Goal: Information Seeking & Learning: Learn about a topic

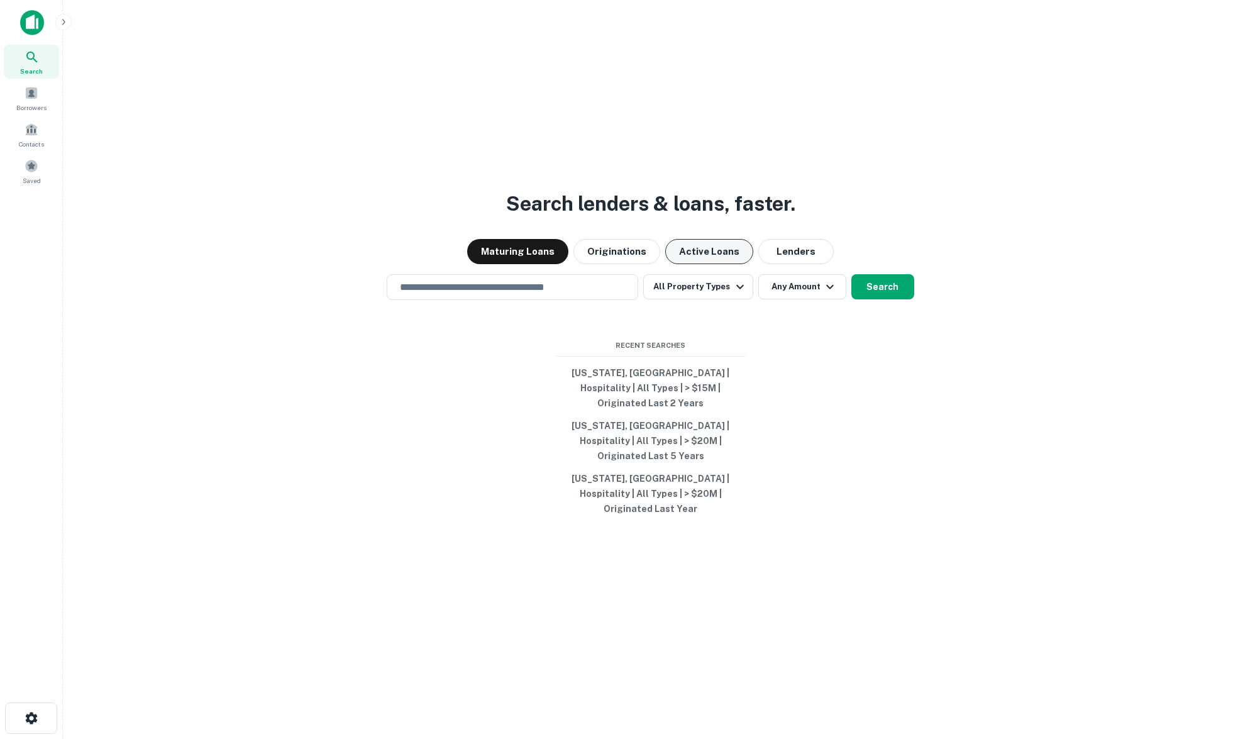
click at [688, 264] on button "Active Loans" at bounding box center [709, 251] width 88 height 25
click at [906, 299] on button "Search" at bounding box center [882, 286] width 63 height 25
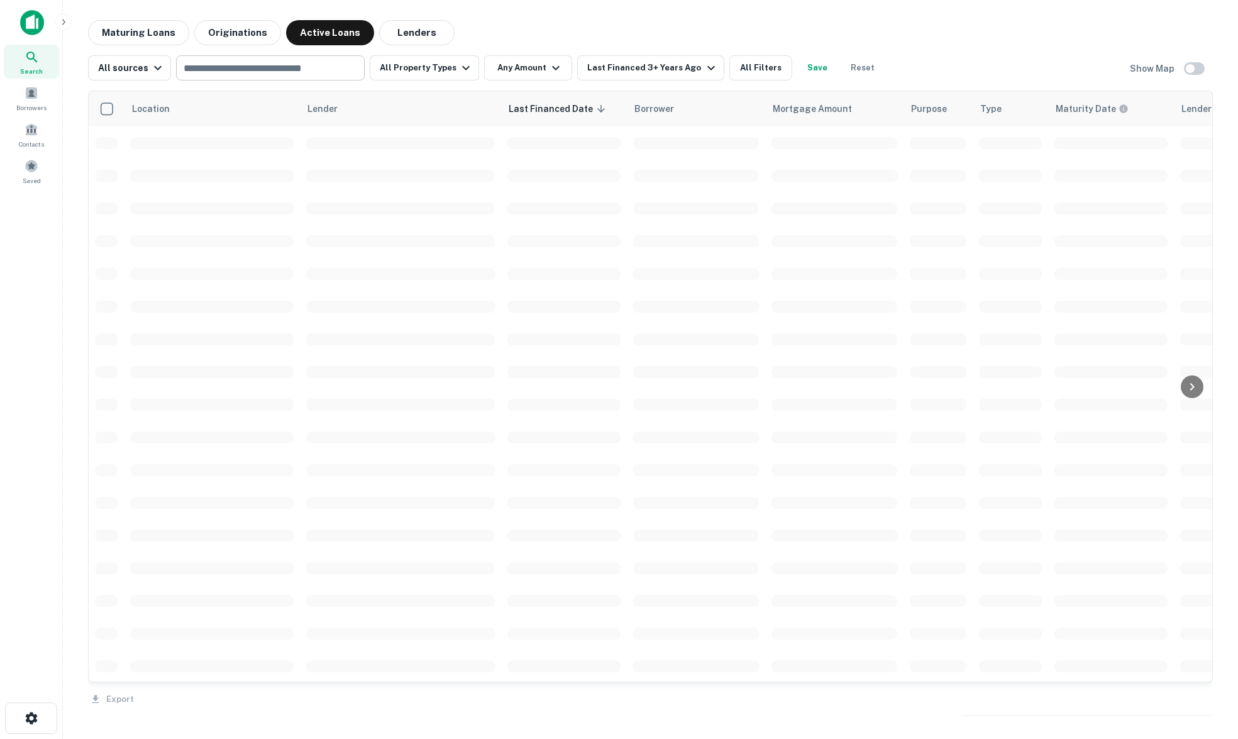
click at [250, 65] on input "text" at bounding box center [269, 68] width 179 height 18
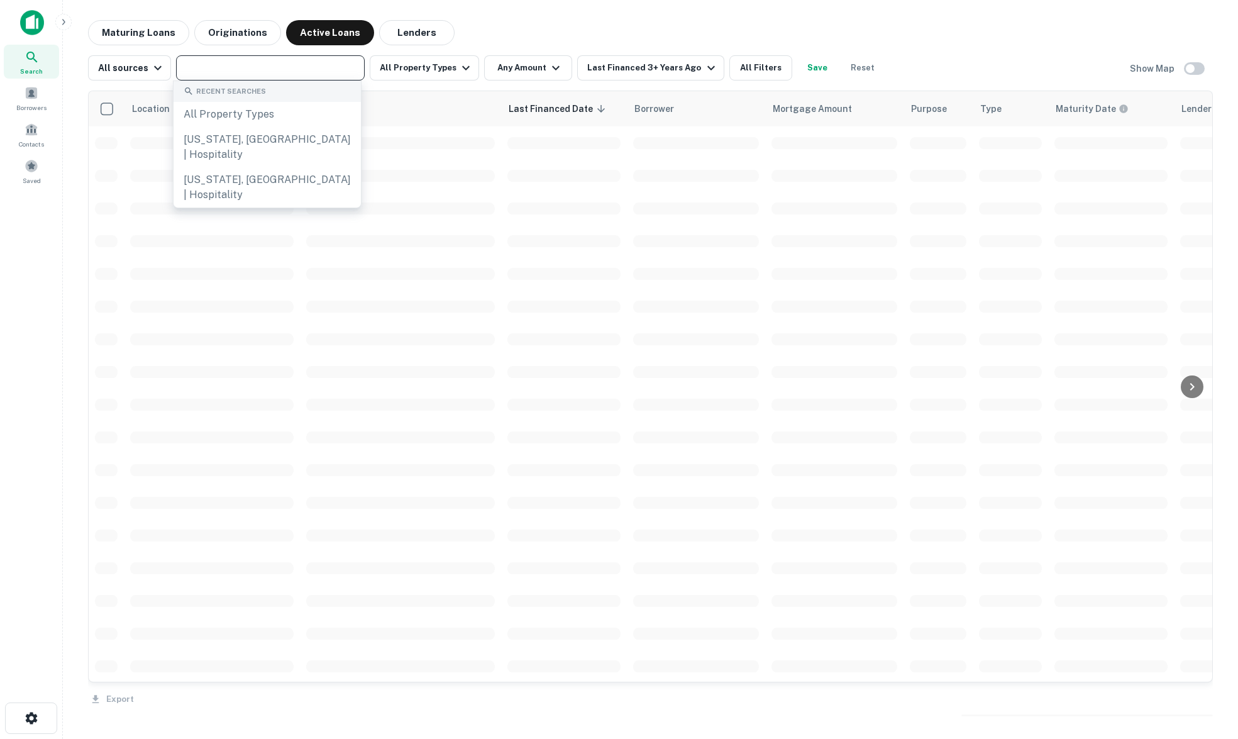
paste input "**********"
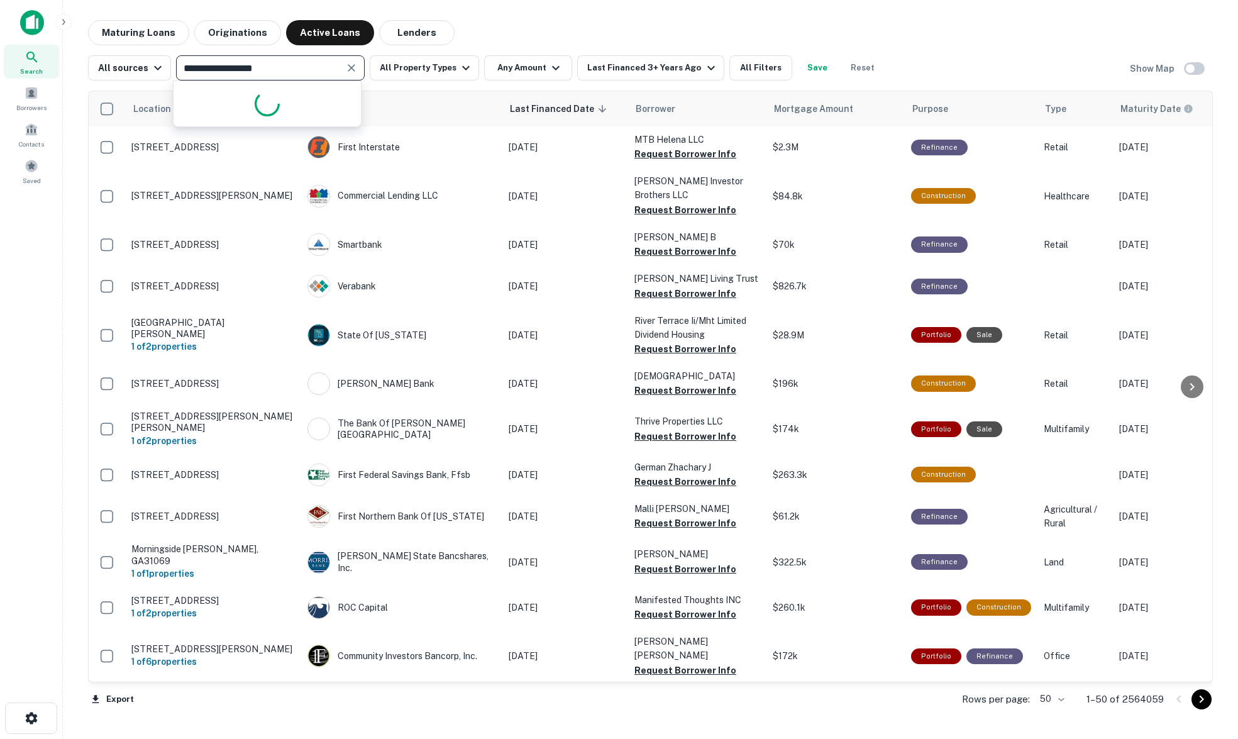
type input "**********"
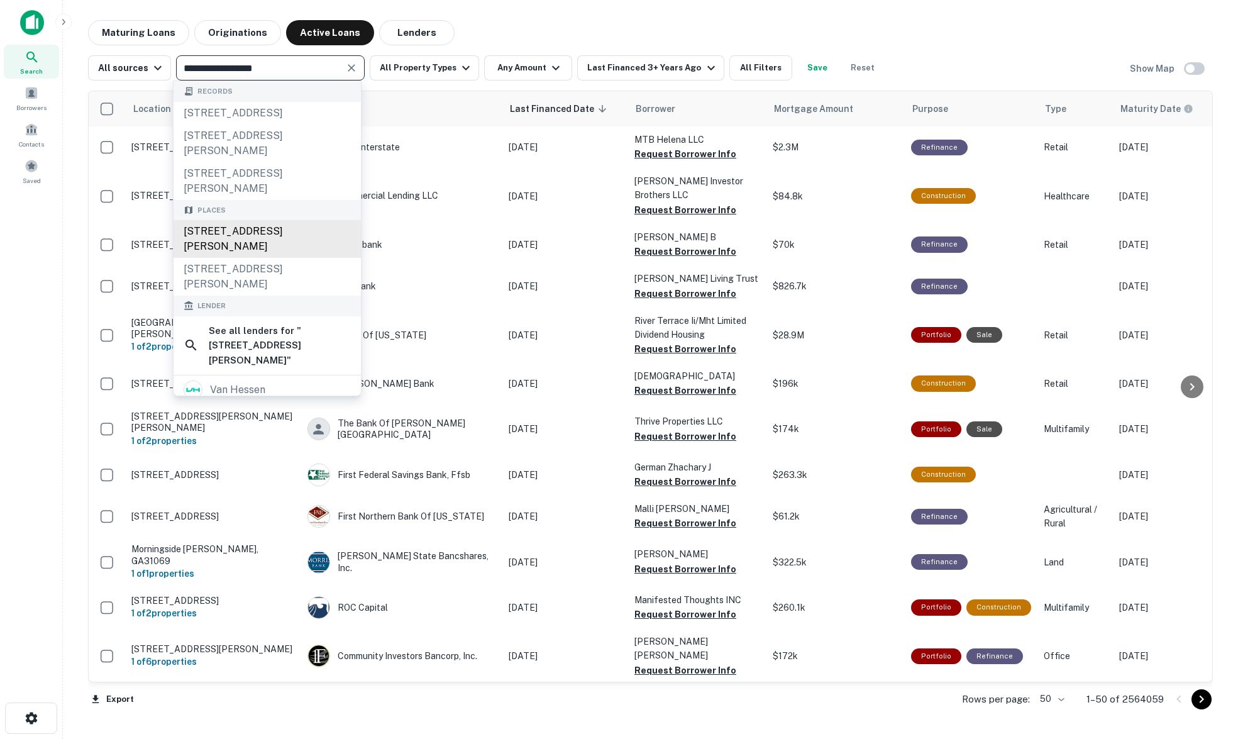
click at [266, 220] on div "[STREET_ADDRESS][PERSON_NAME]" at bounding box center [266, 239] width 187 height 38
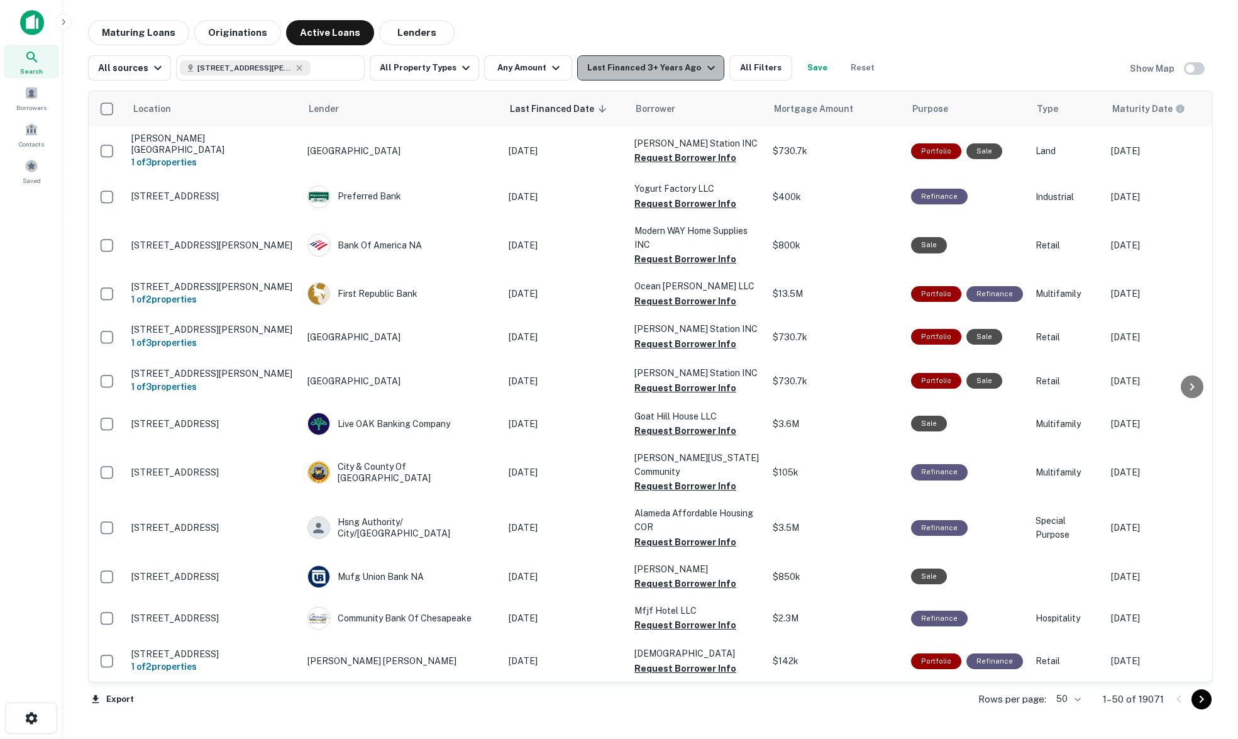
click at [653, 63] on div "Last Financed 3+ Years Ago" at bounding box center [652, 67] width 131 height 15
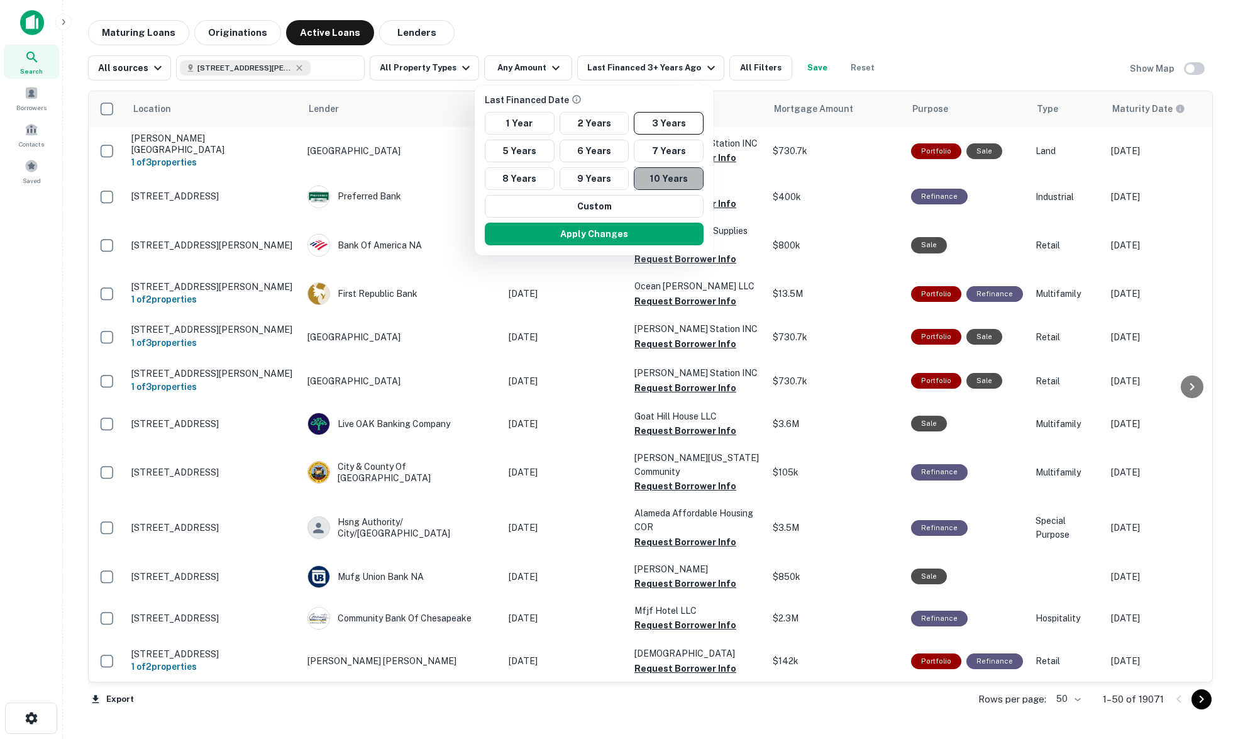
click at [673, 180] on button "10 Years" at bounding box center [669, 178] width 70 height 23
click at [645, 237] on button "Apply Changes" at bounding box center [597, 234] width 219 height 23
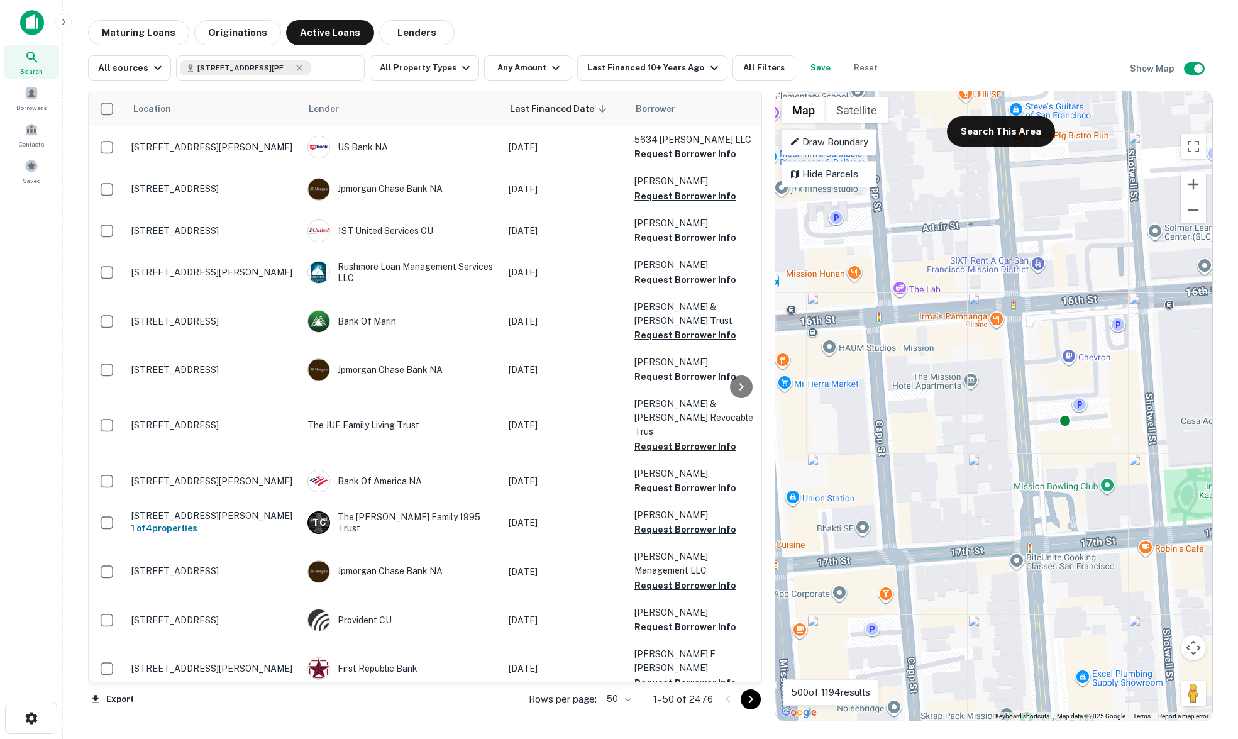
drag, startPoint x: 901, startPoint y: 415, endPoint x: 967, endPoint y: 424, distance: 67.2
click at [967, 424] on div "To activate drag with keyboard, press Alt + Enter. Once in keyboard drag state,…" at bounding box center [993, 405] width 437 height 629
click at [1000, 131] on button "Search This Area" at bounding box center [1001, 131] width 108 height 30
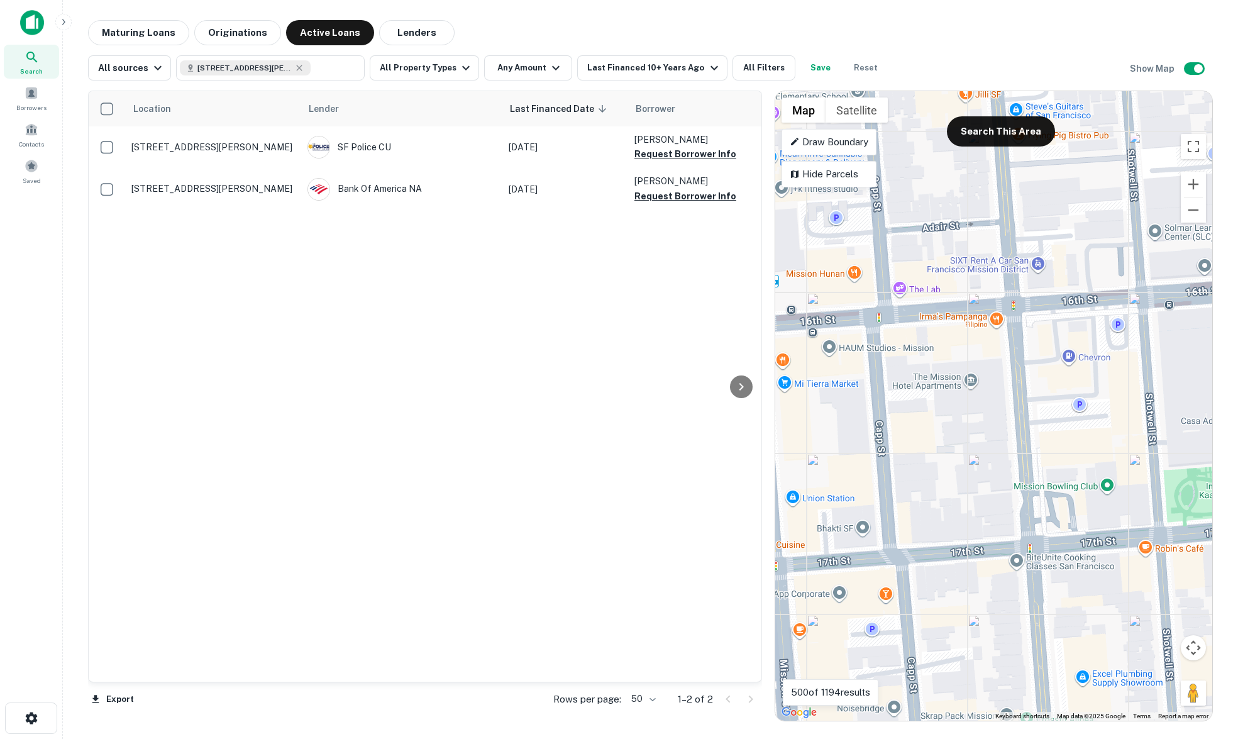
click at [958, 391] on div "To activate drag with keyboard, press Alt + Enter. Once in keyboard drag state,…" at bounding box center [993, 405] width 437 height 629
click at [956, 406] on div "To activate drag with keyboard, press Alt + Enter. Once in keyboard drag state,…" at bounding box center [993, 405] width 437 height 629
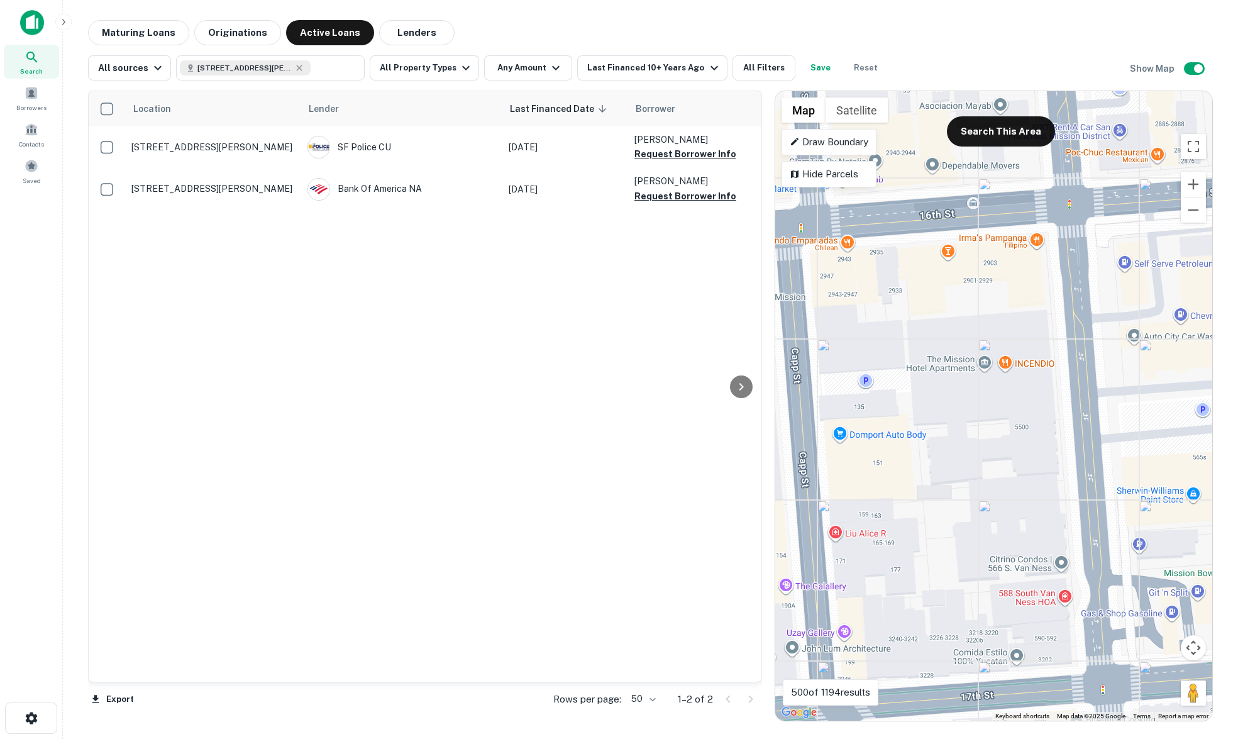
click at [997, 451] on div "To activate drag with keyboard, press Alt + Enter. Once in keyboard drag state,…" at bounding box center [993, 405] width 437 height 629
click at [995, 386] on div "To activate drag with keyboard, press Alt + Enter. Once in keyboard drag state,…" at bounding box center [993, 405] width 437 height 629
click at [299, 68] on icon at bounding box center [299, 68] width 10 height 10
type input "**********"
click at [349, 64] on icon "Clear" at bounding box center [351, 68] width 13 height 13
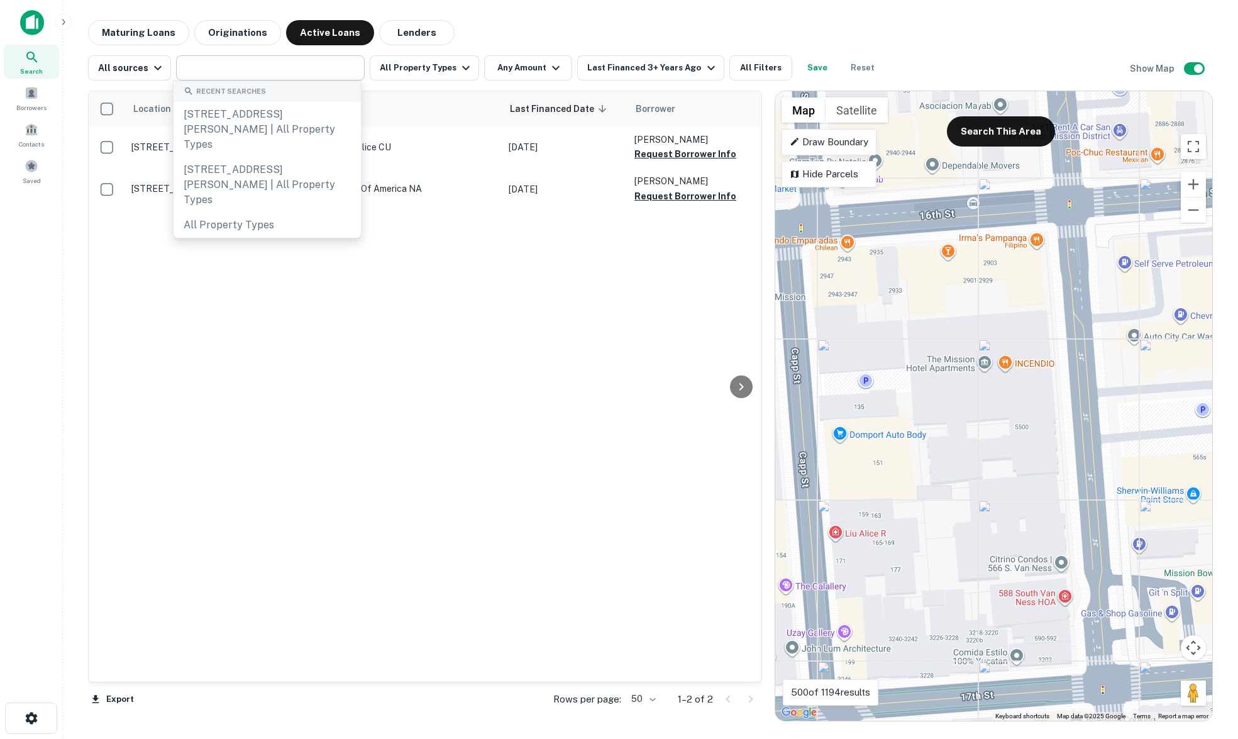
click at [538, 324] on div "Location Lender Last Financed Date sorted descending Borrower Mortgage Amount P…" at bounding box center [425, 386] width 673 height 590
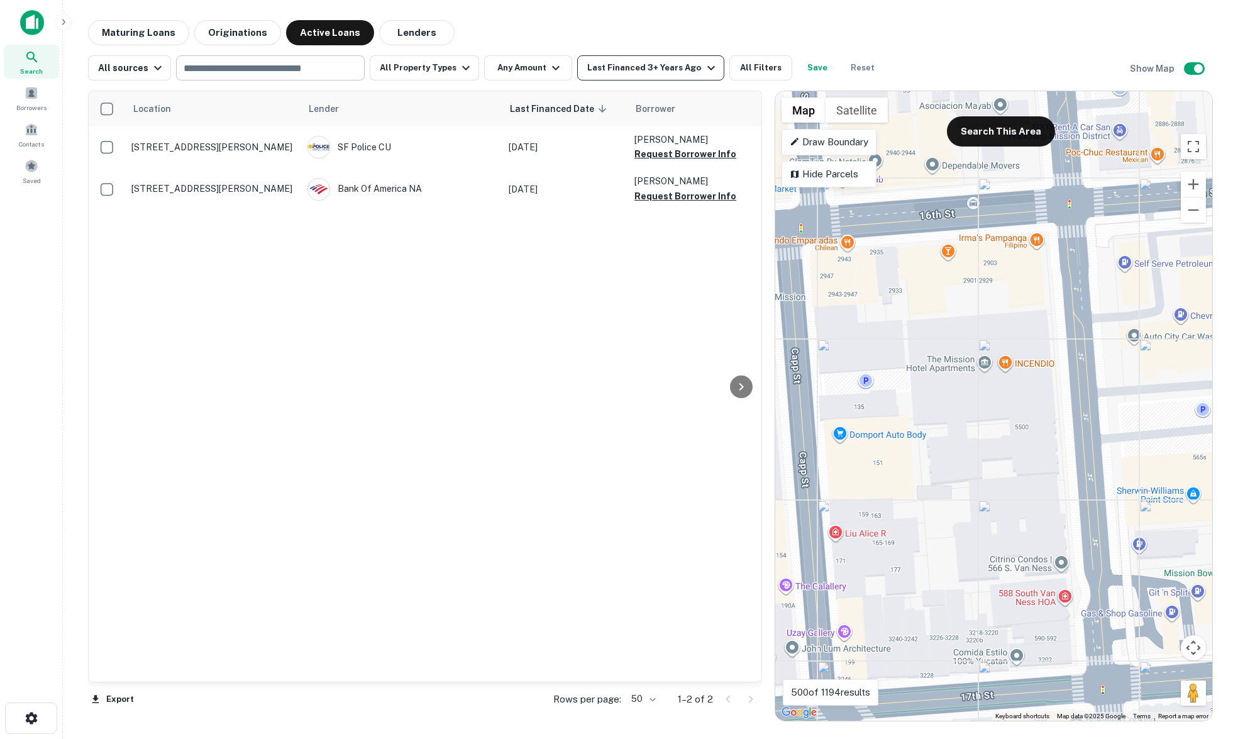
click at [633, 68] on div "Last Financed 3+ Years Ago" at bounding box center [652, 67] width 131 height 15
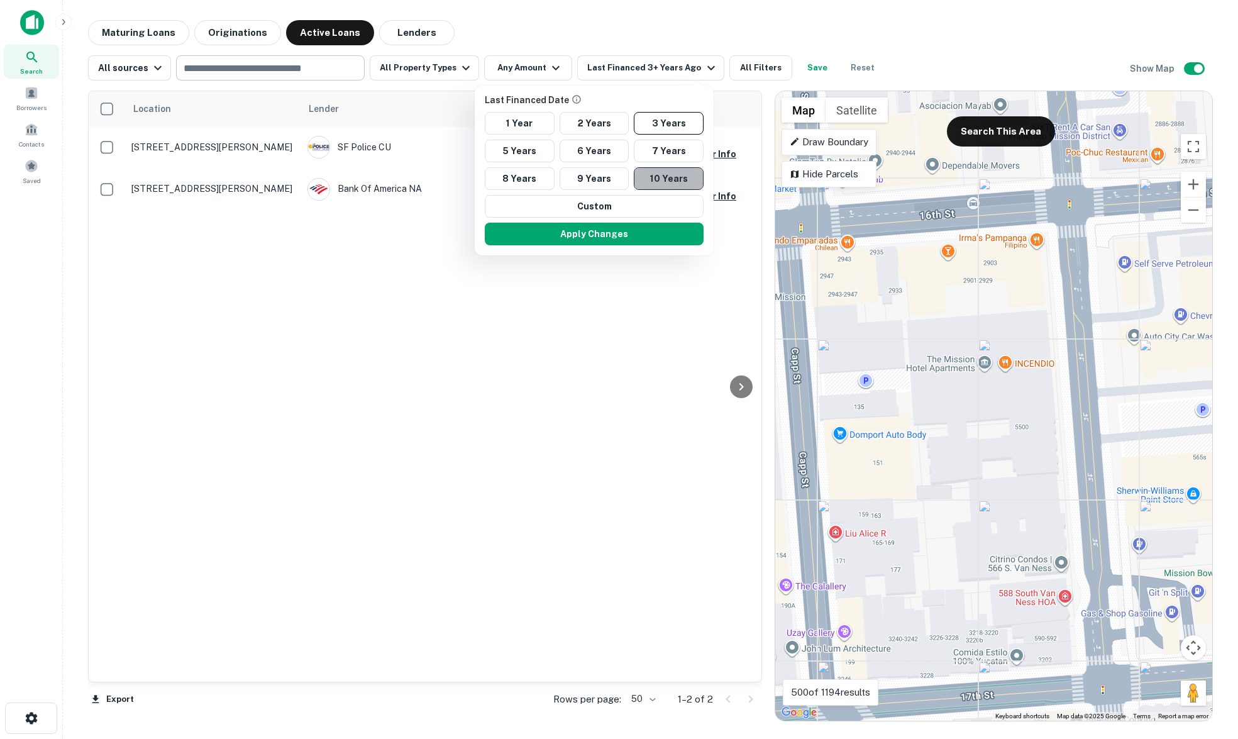
click at [664, 185] on button "10 Years" at bounding box center [669, 178] width 70 height 23
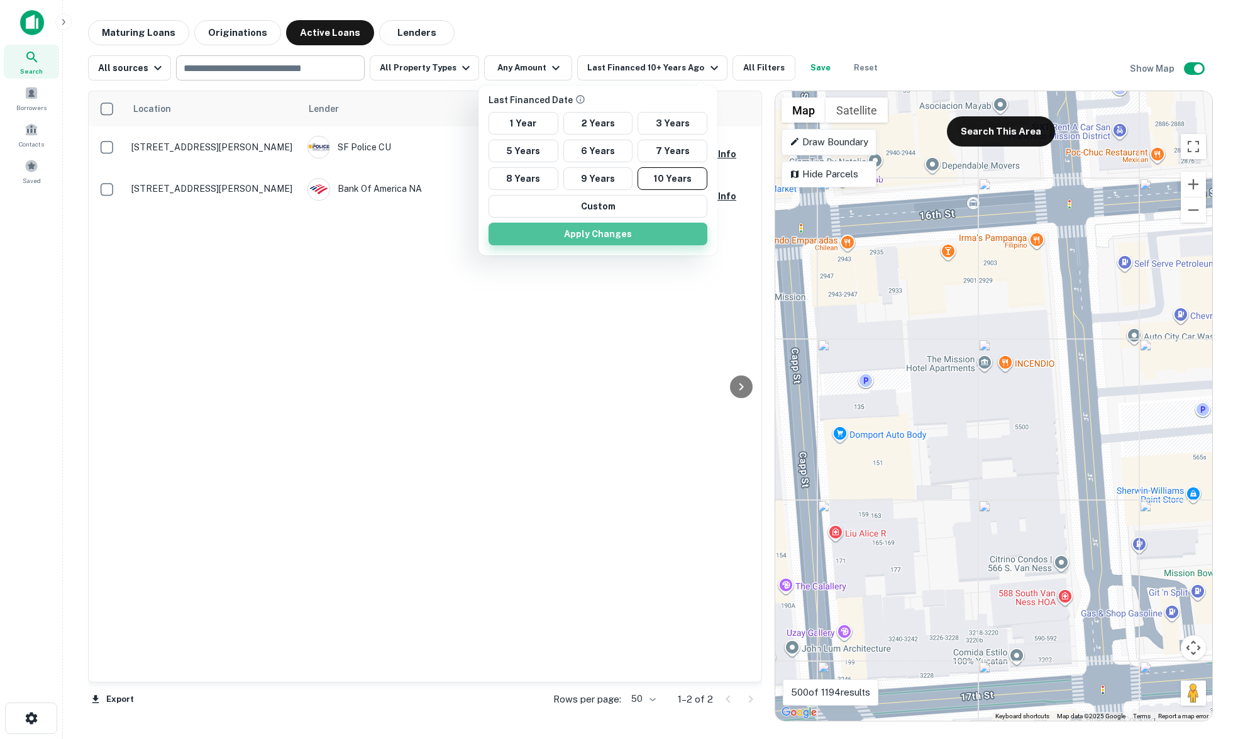
click at [650, 229] on button "Apply Changes" at bounding box center [597, 234] width 219 height 23
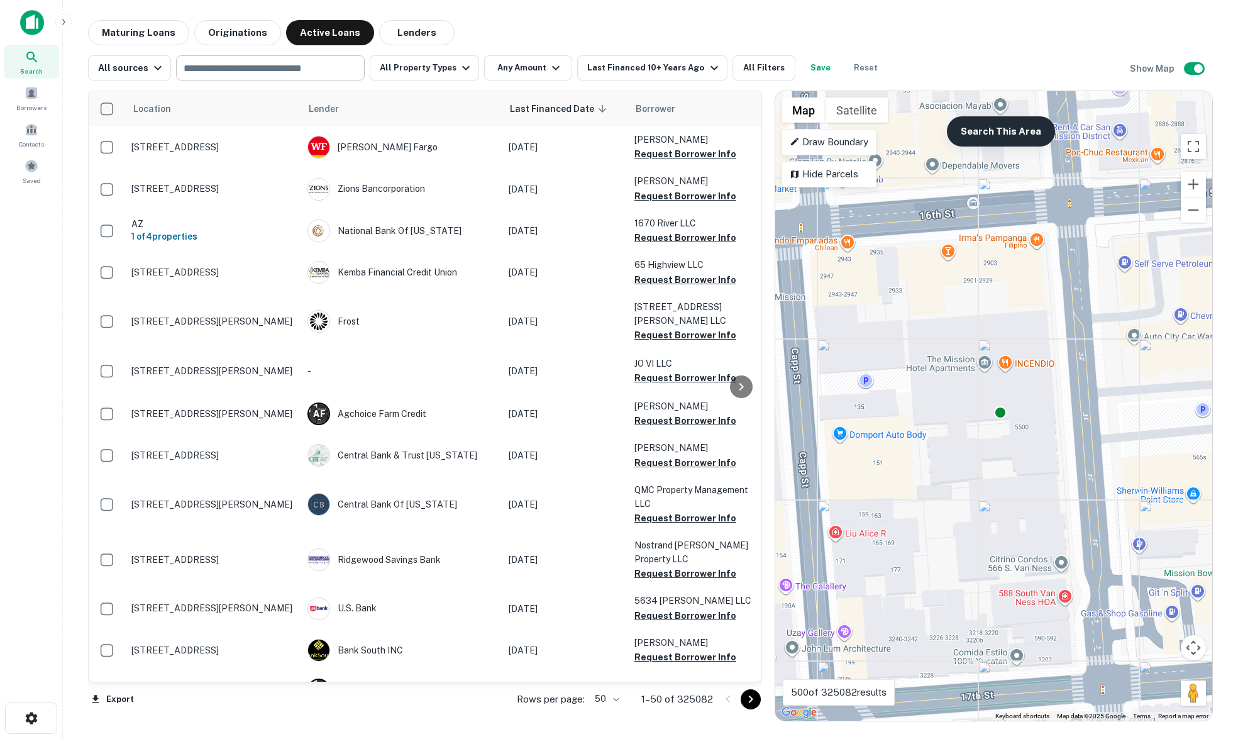
click at [985, 134] on button "Search This Area" at bounding box center [1001, 131] width 108 height 30
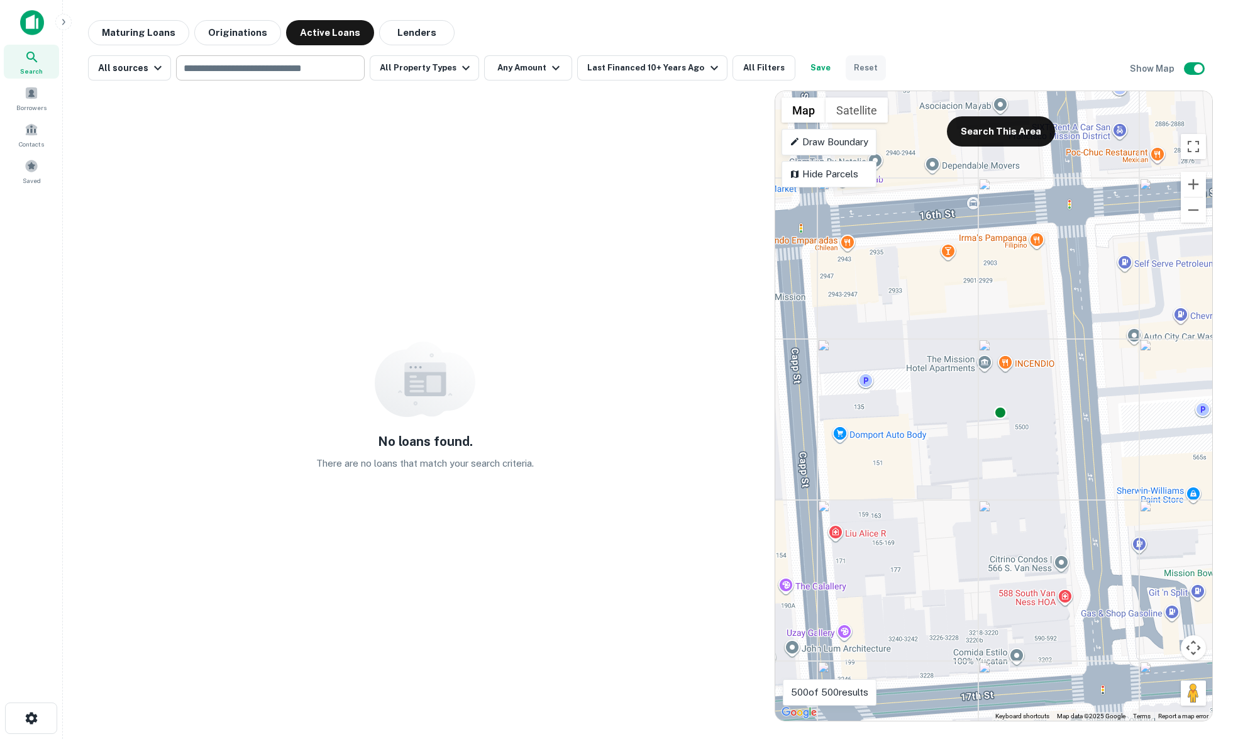
click at [864, 72] on button "Reset" at bounding box center [865, 67] width 40 height 25
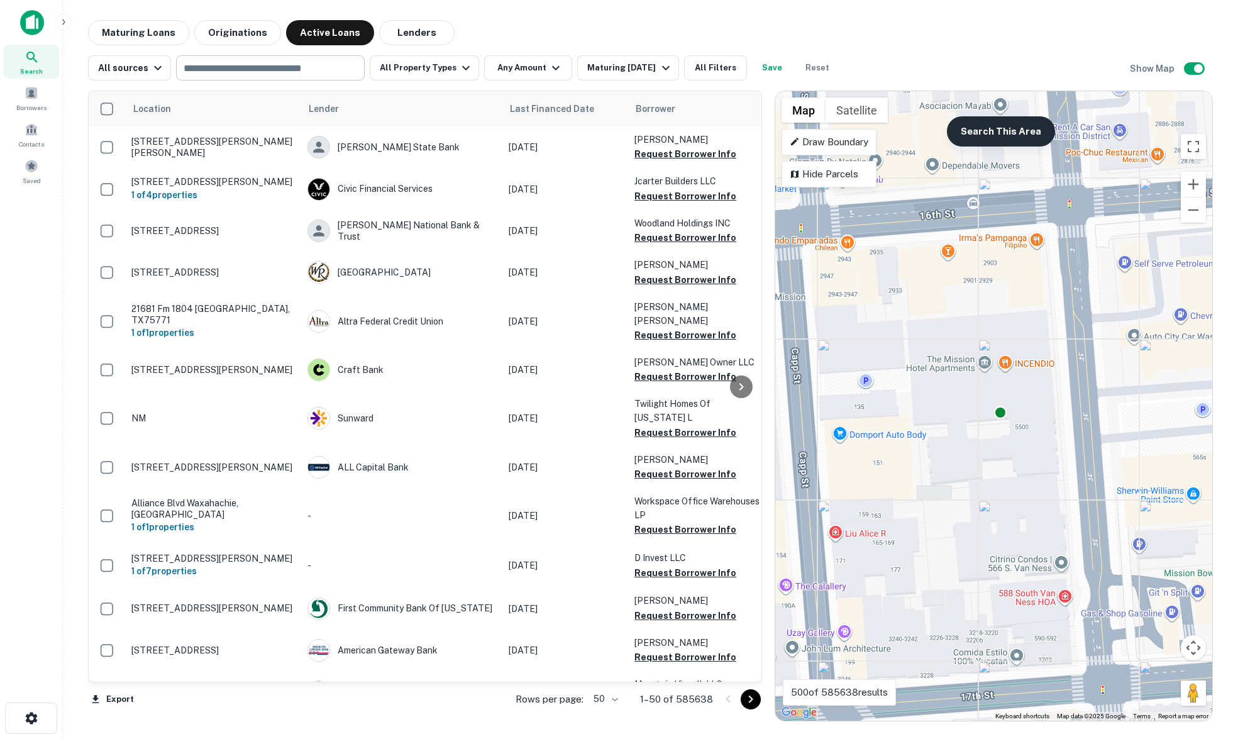
click at [988, 138] on button "Search This Area" at bounding box center [1001, 131] width 108 height 30
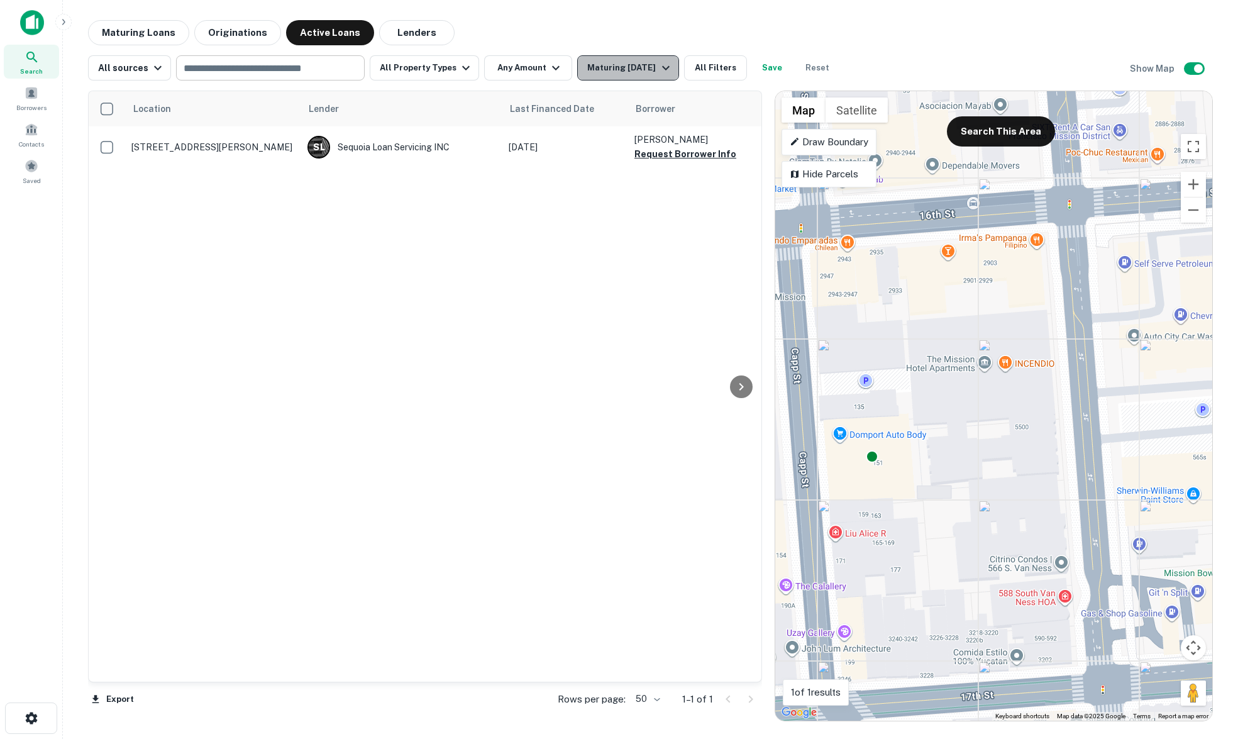
click at [658, 63] on icon "button" at bounding box center [665, 67] width 15 height 15
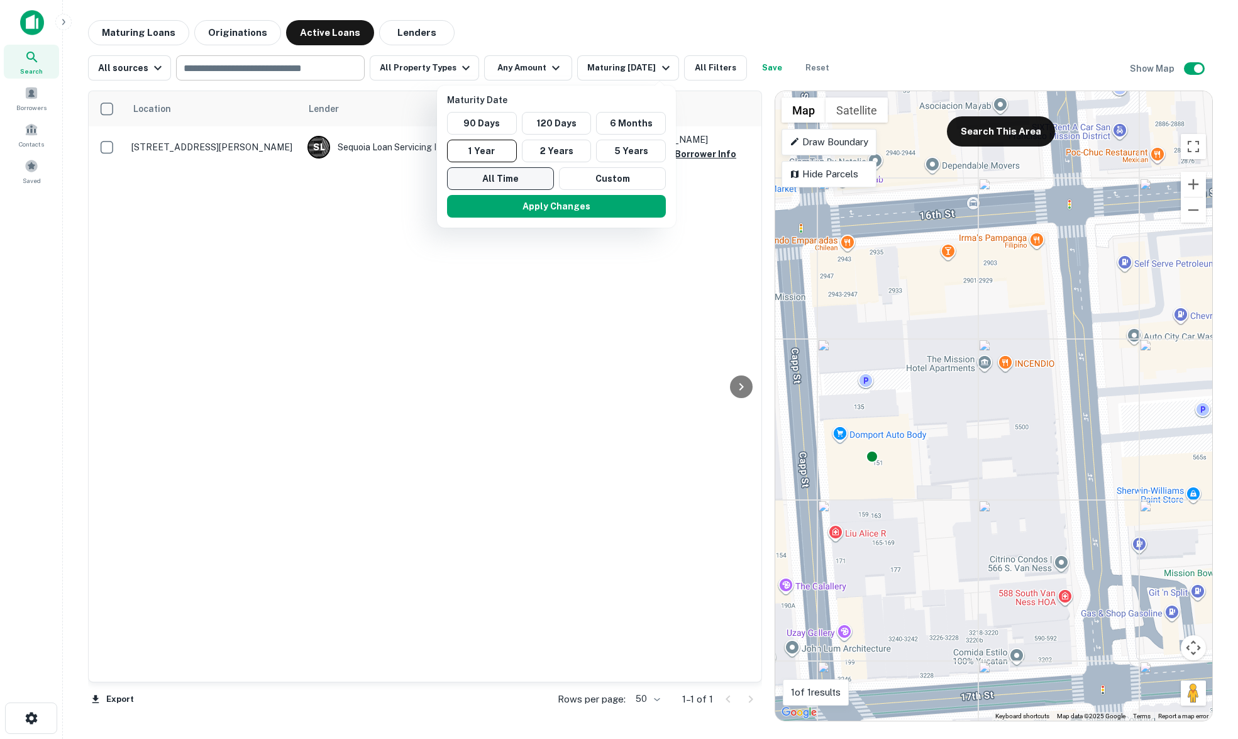
click at [547, 179] on button "All Time" at bounding box center [500, 178] width 107 height 23
click at [638, 205] on button "Apply Changes" at bounding box center [557, 206] width 219 height 23
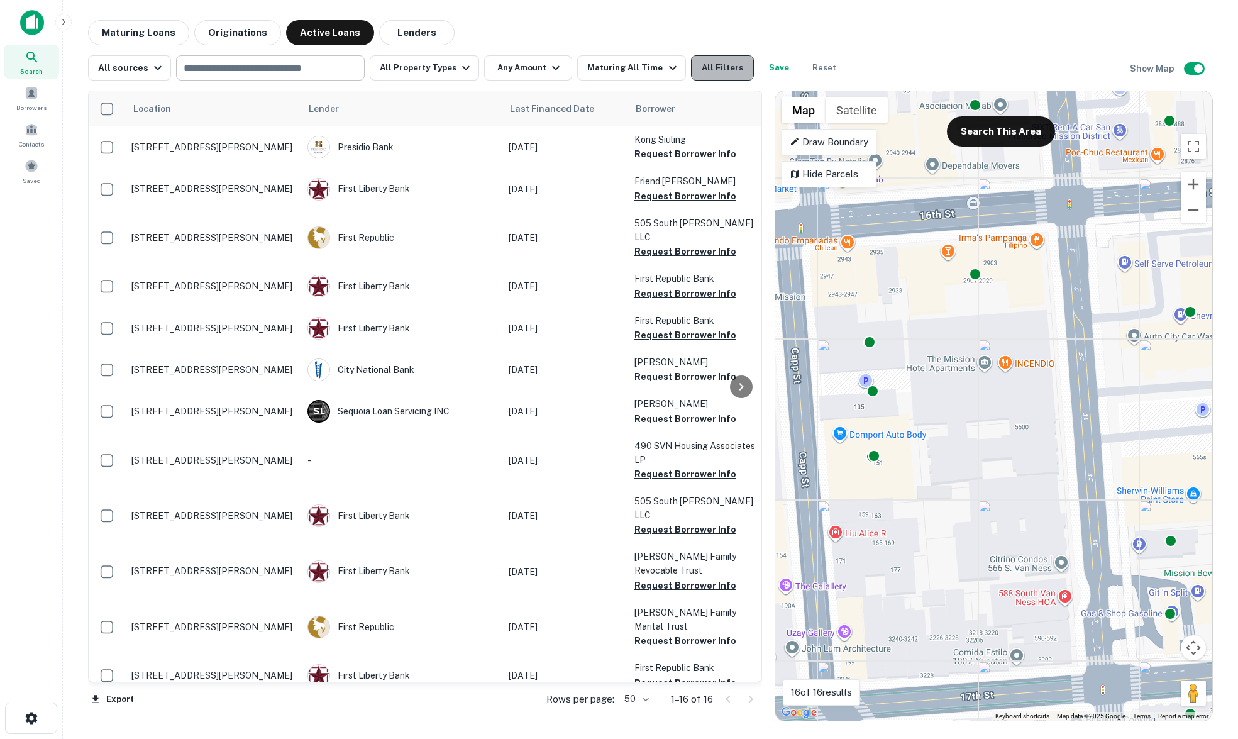
click at [701, 68] on button "All Filters" at bounding box center [722, 67] width 63 height 25
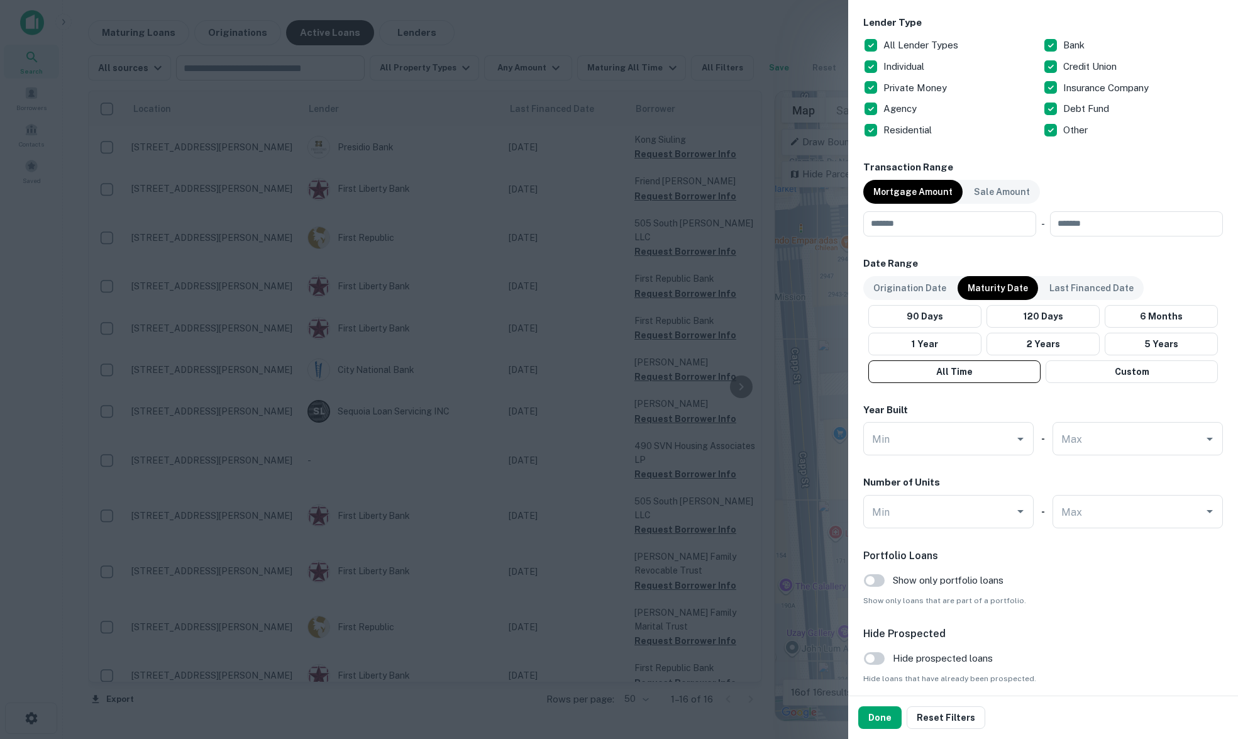
scroll to position [543, 0]
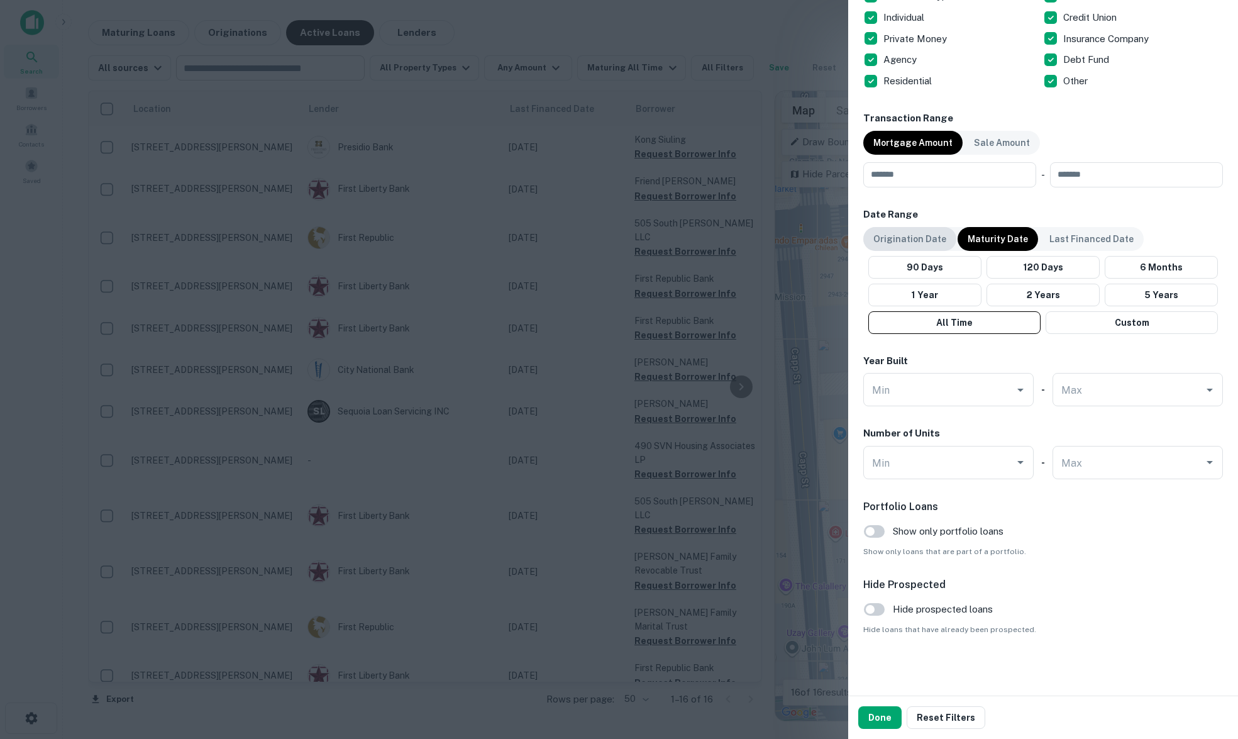
click at [927, 236] on p "Origination Date" at bounding box center [909, 239] width 73 height 14
click at [960, 320] on button "All Time" at bounding box center [951, 322] width 177 height 23
click at [879, 720] on button "Done" at bounding box center [879, 717] width 43 height 23
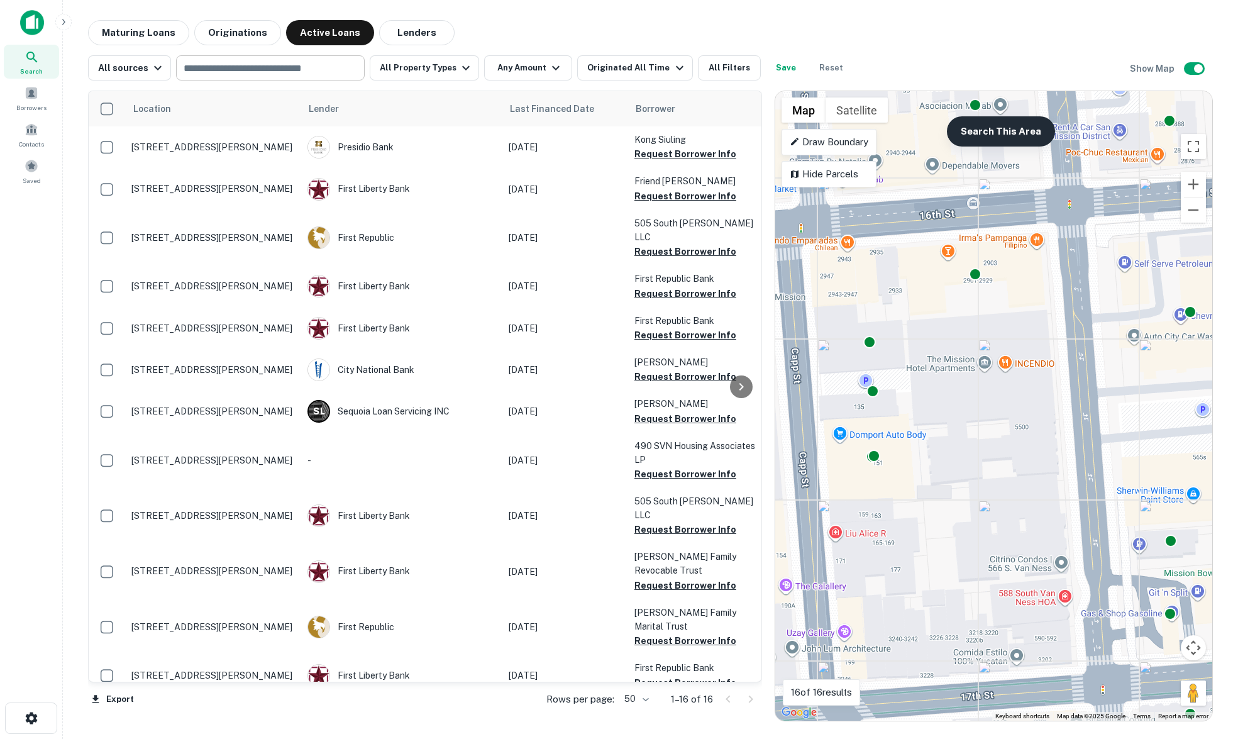
click at [1036, 124] on button "Search This Area" at bounding box center [1001, 131] width 108 height 30
click at [1015, 395] on div "To activate drag with keyboard, press Alt + Enter. Once in keyboard drag state,…" at bounding box center [993, 405] width 437 height 629
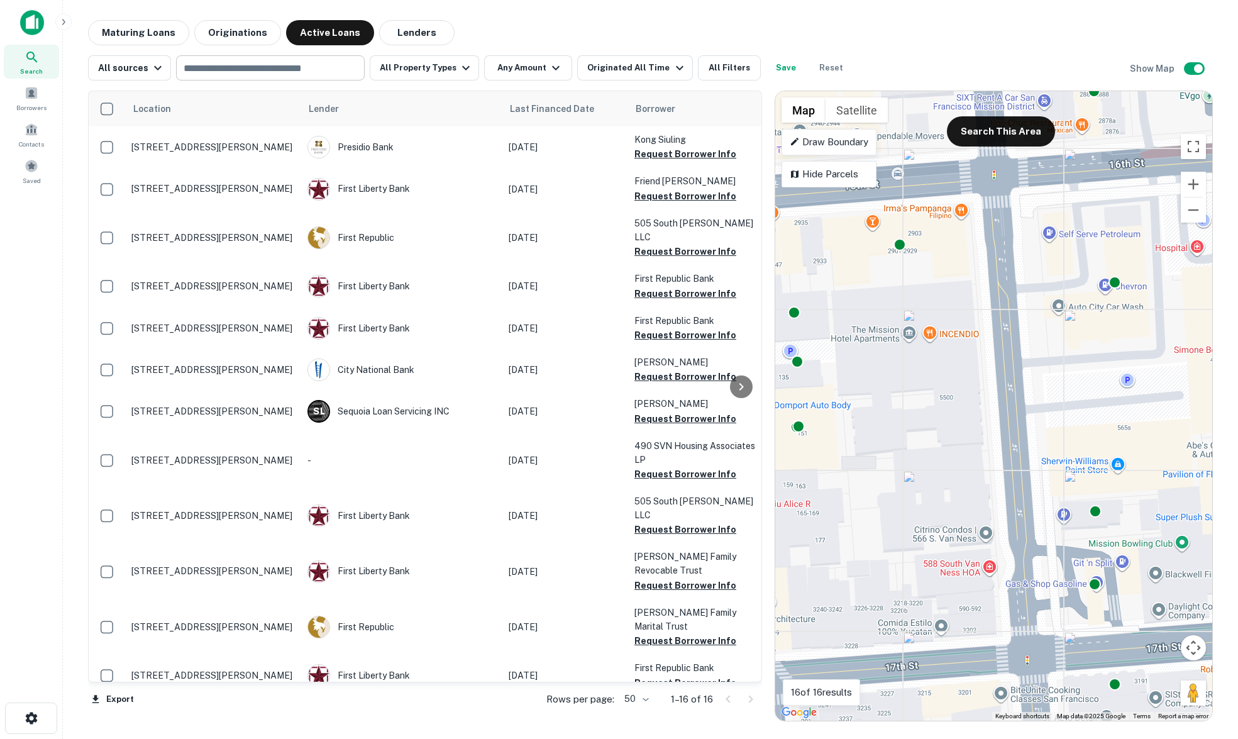
drag, startPoint x: 991, startPoint y: 391, endPoint x: 937, endPoint y: 375, distance: 55.7
click at [937, 375] on div "To activate drag with keyboard, press Alt + Enter. Once in keyboard drag state,…" at bounding box center [993, 405] width 437 height 629
drag, startPoint x: 935, startPoint y: 369, endPoint x: 927, endPoint y: 410, distance: 42.3
click at [935, 369] on div "To activate drag with keyboard, press Alt + Enter. Once in keyboard drag state,…" at bounding box center [993, 405] width 437 height 629
click at [923, 430] on div "To activate drag with keyboard, press Alt + Enter. Once in keyboard drag state,…" at bounding box center [993, 405] width 437 height 629
